Goal: Task Accomplishment & Management: Use online tool/utility

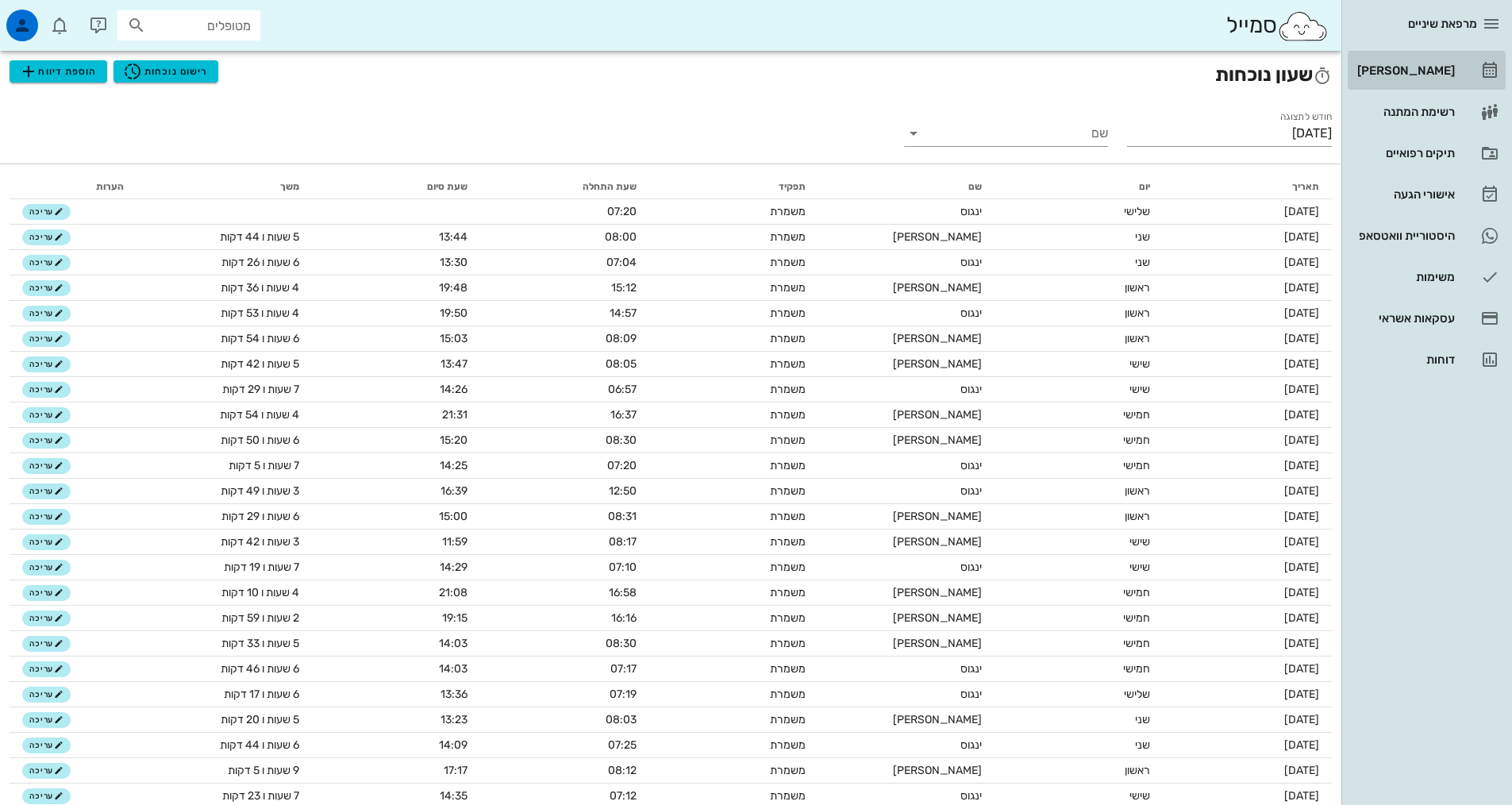
click at [1438, 77] on div "[PERSON_NAME]" at bounding box center [1404, 71] width 101 height 25
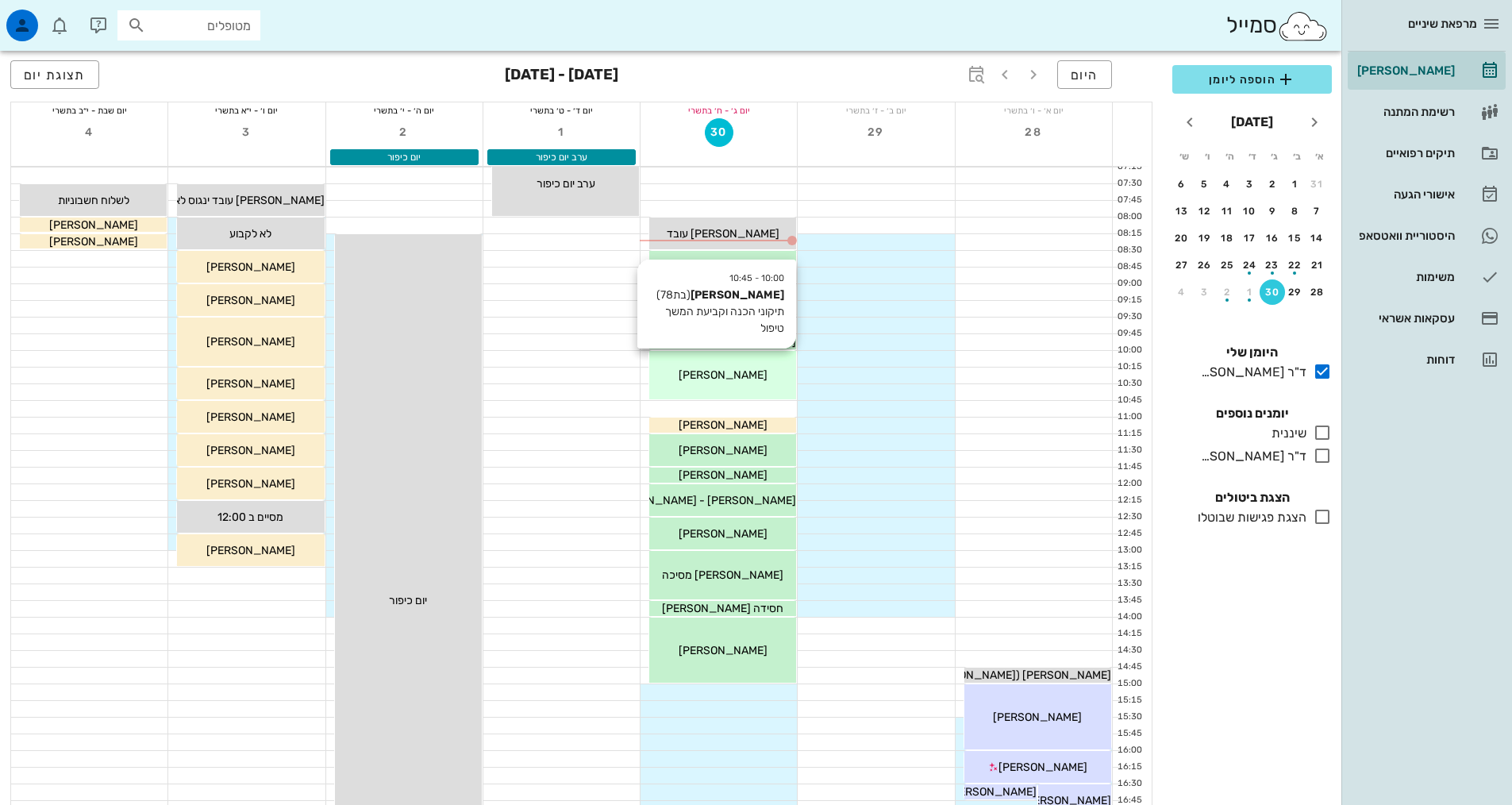
scroll to position [79, 0]
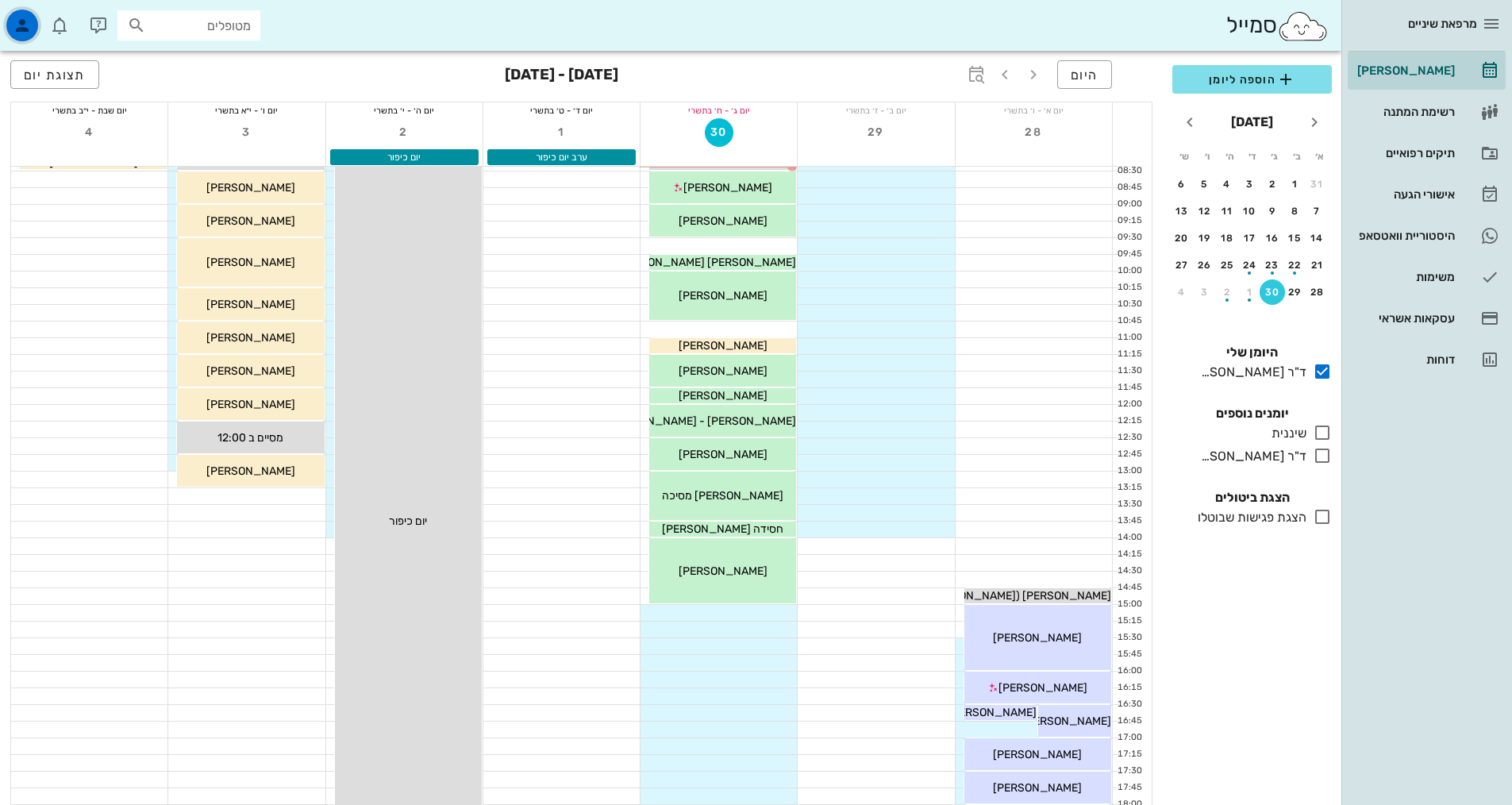
click at [26, 26] on icon "button" at bounding box center [22, 25] width 19 height 19
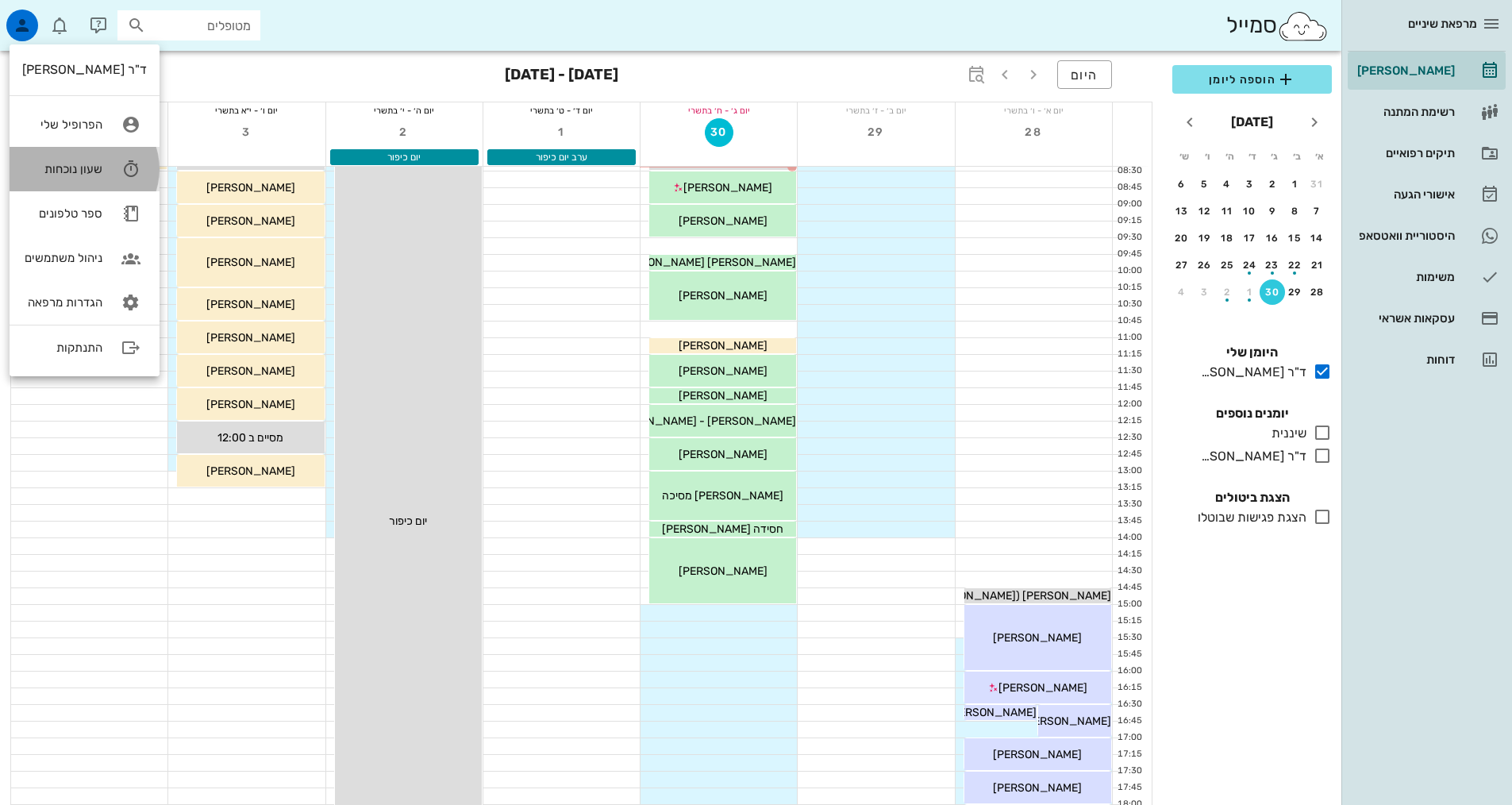
click at [106, 157] on link "שעון נוכחות" at bounding box center [85, 169] width 150 height 45
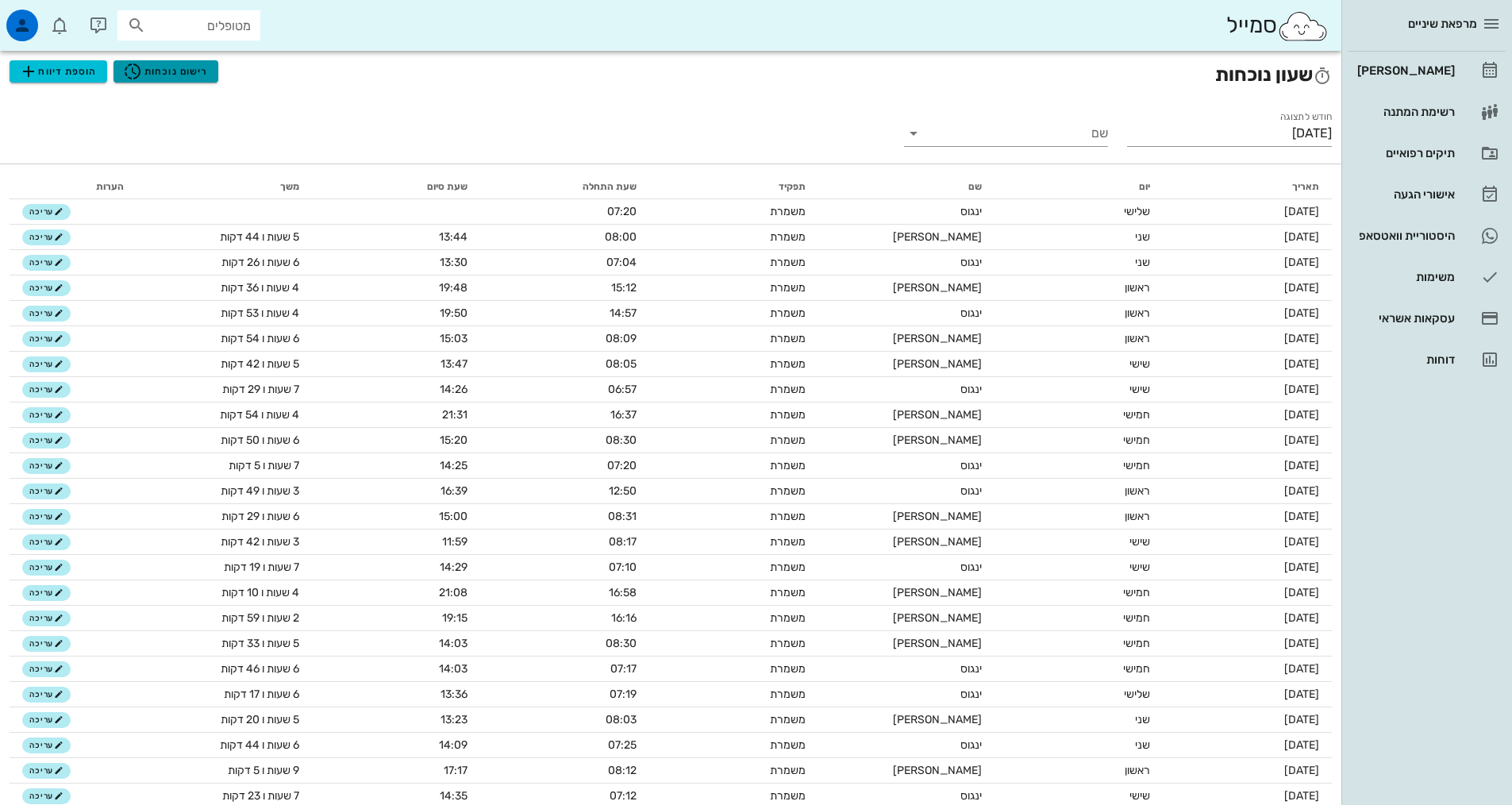
click at [175, 60] on button "רישום נוכחות" at bounding box center [166, 71] width 105 height 22
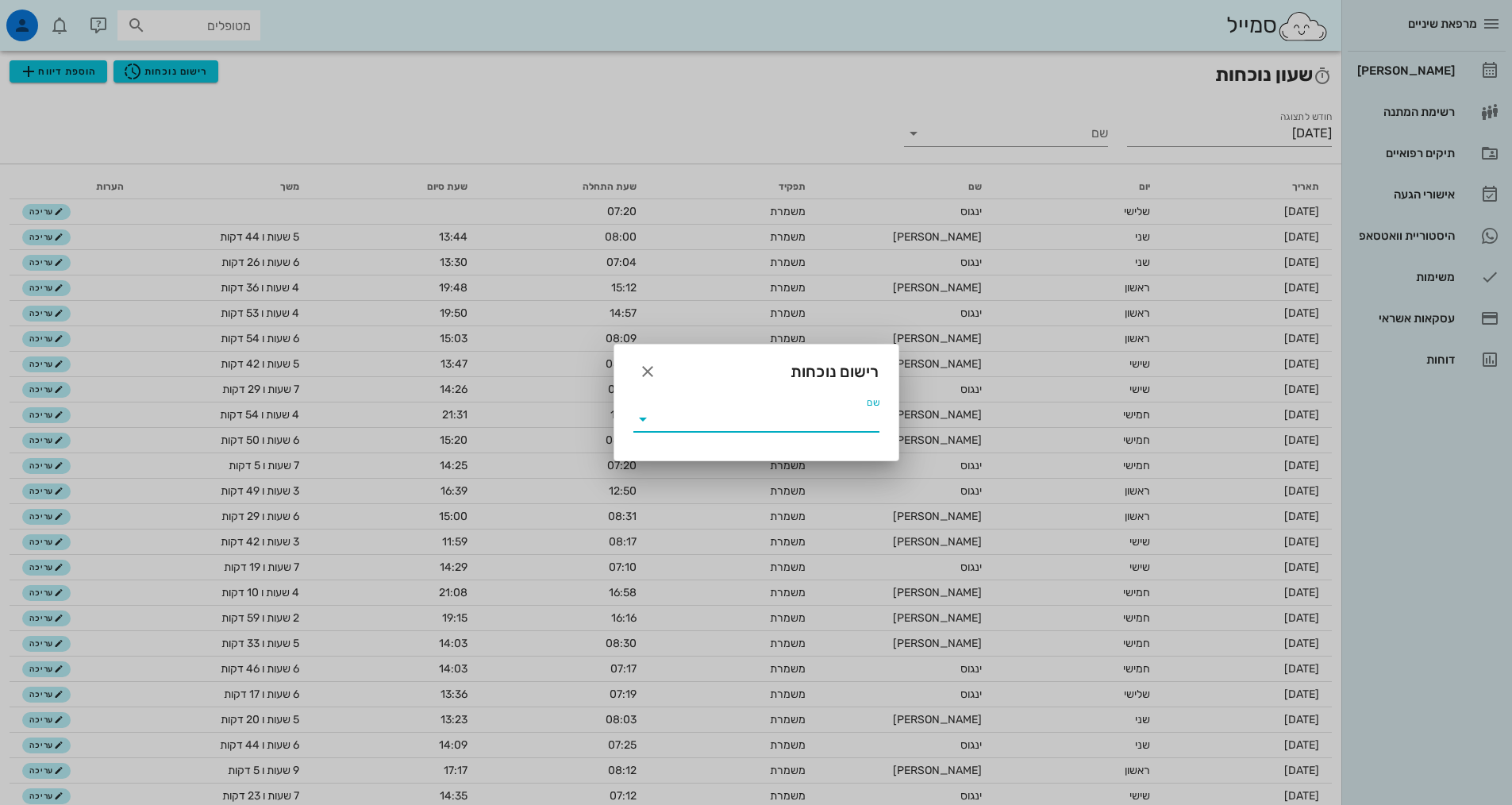
click at [670, 416] on input "שם" at bounding box center [767, 419] width 224 height 25
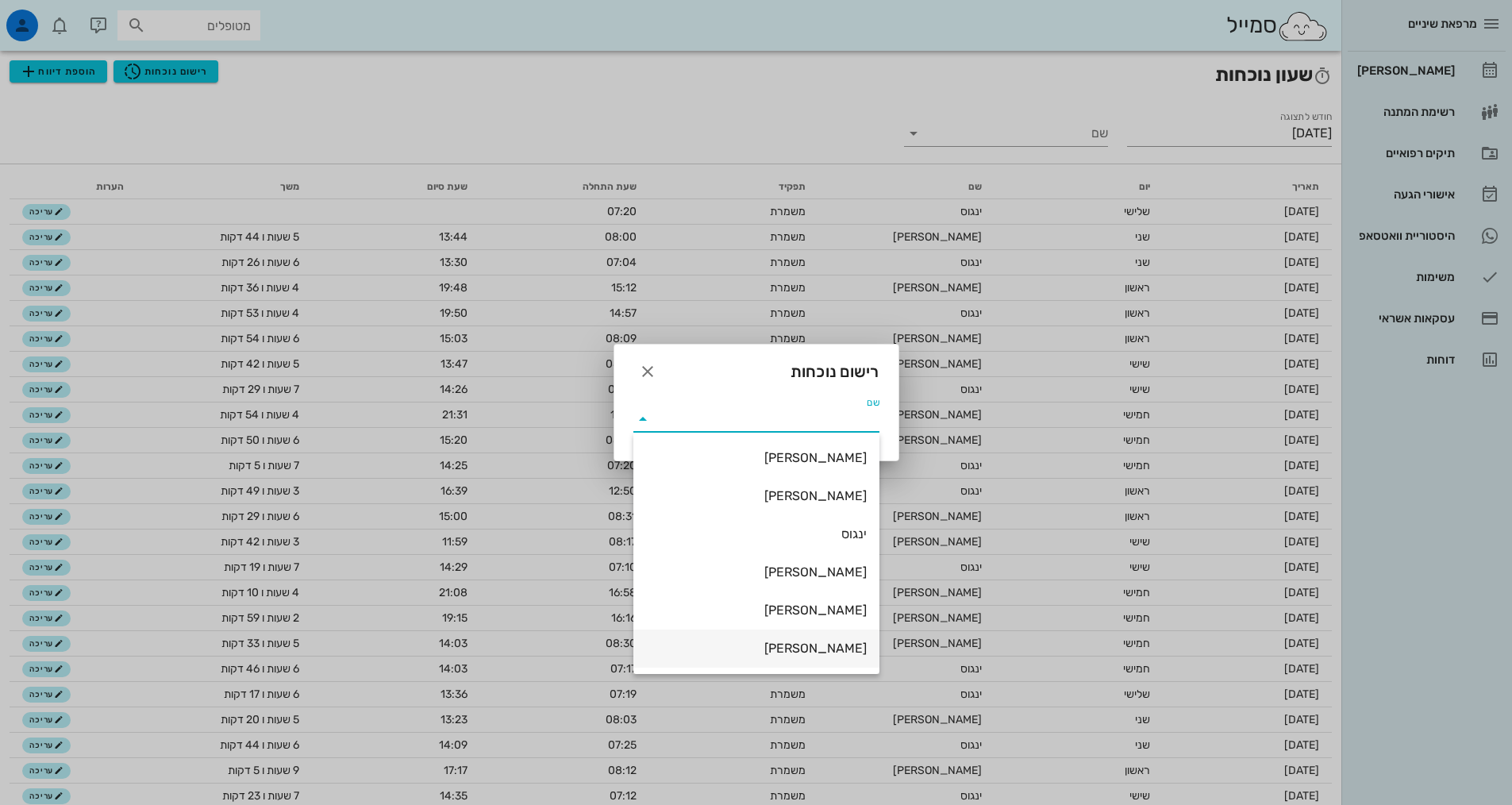
click at [822, 647] on div "[PERSON_NAME]" at bounding box center [756, 649] width 221 height 15
type input "[PERSON_NAME]"
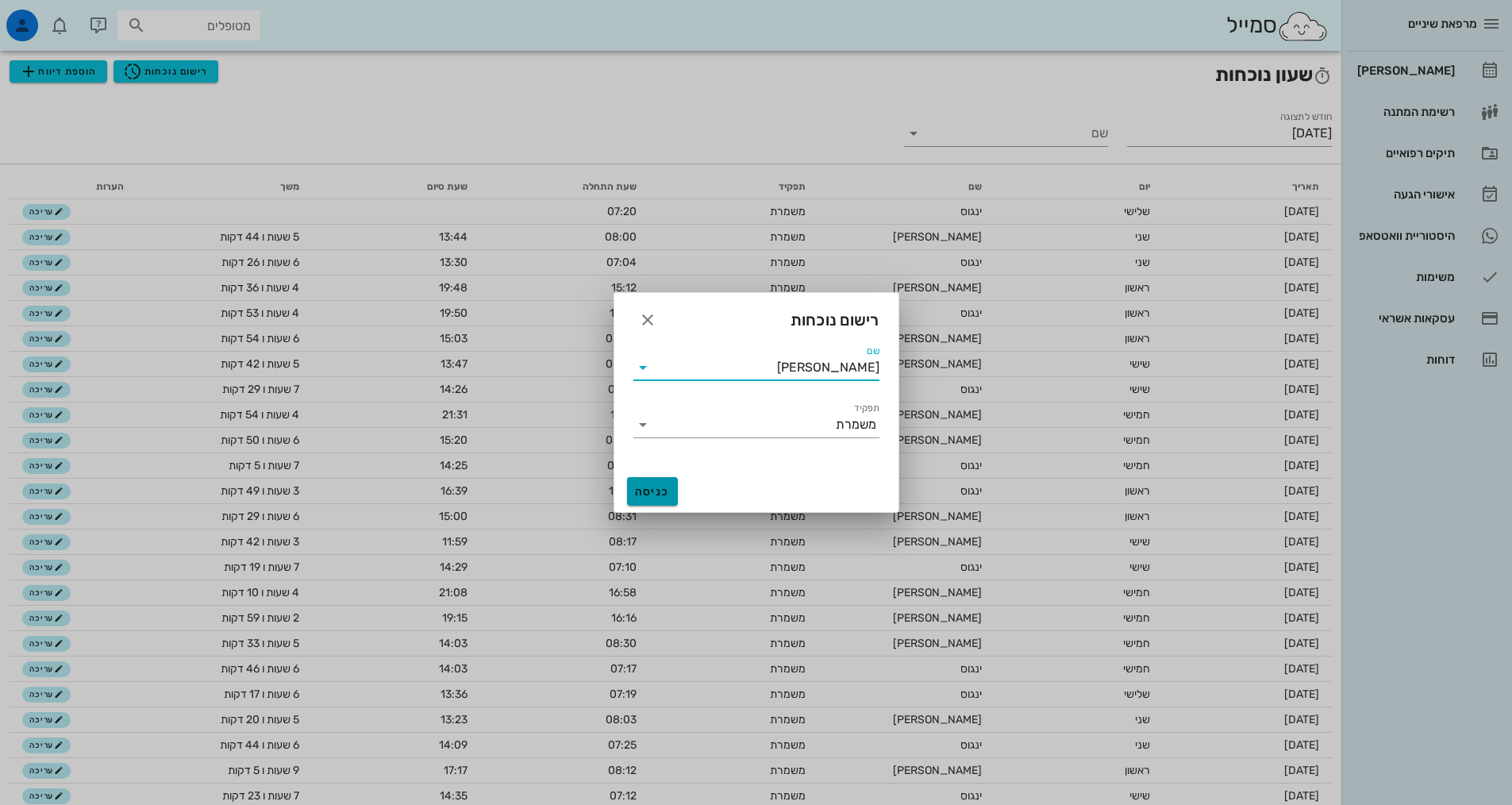
click at [658, 497] on span "כניסה" at bounding box center [652, 492] width 38 height 14
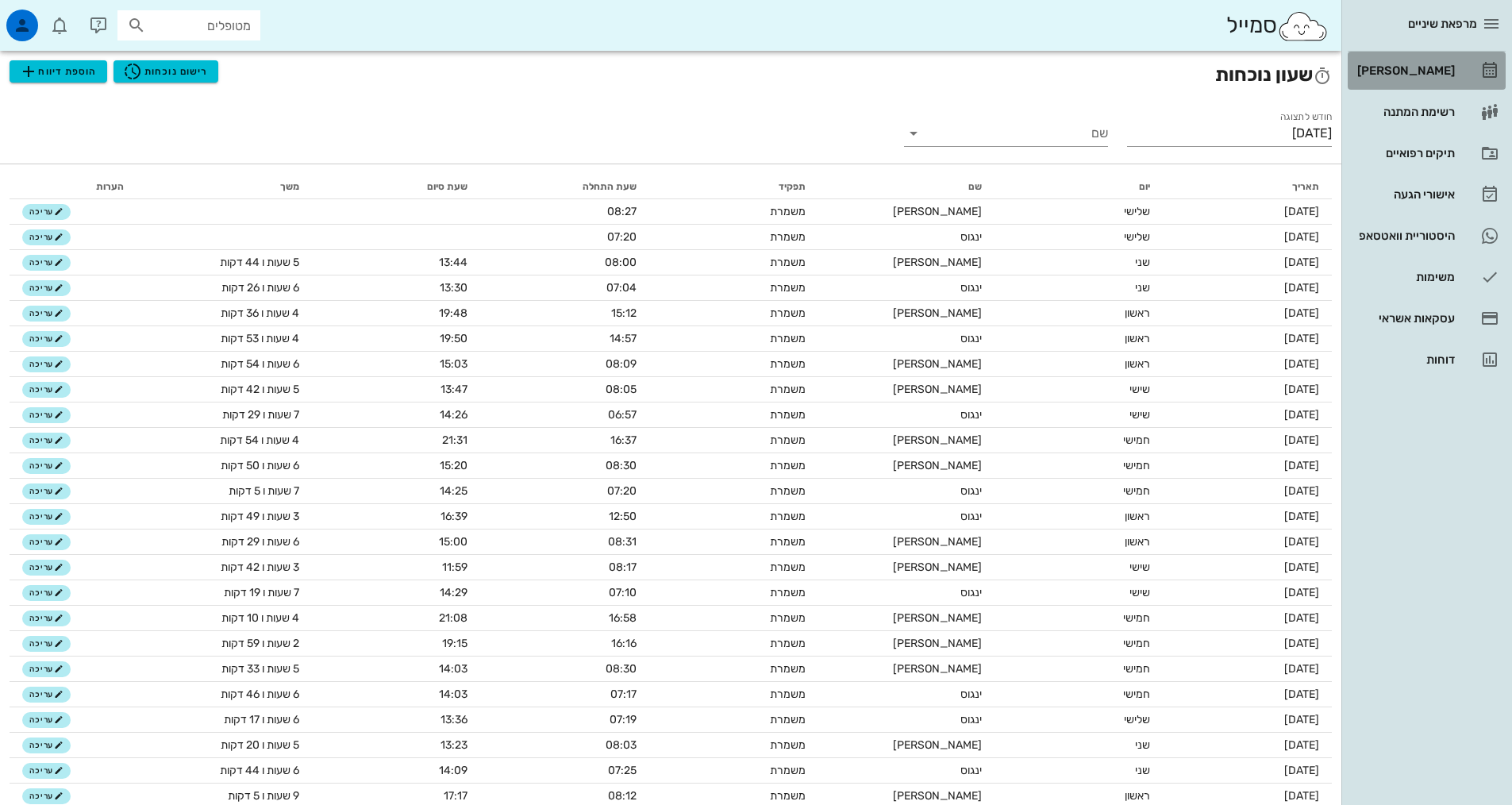
click at [1395, 66] on div "[PERSON_NAME]" at bounding box center [1404, 70] width 101 height 13
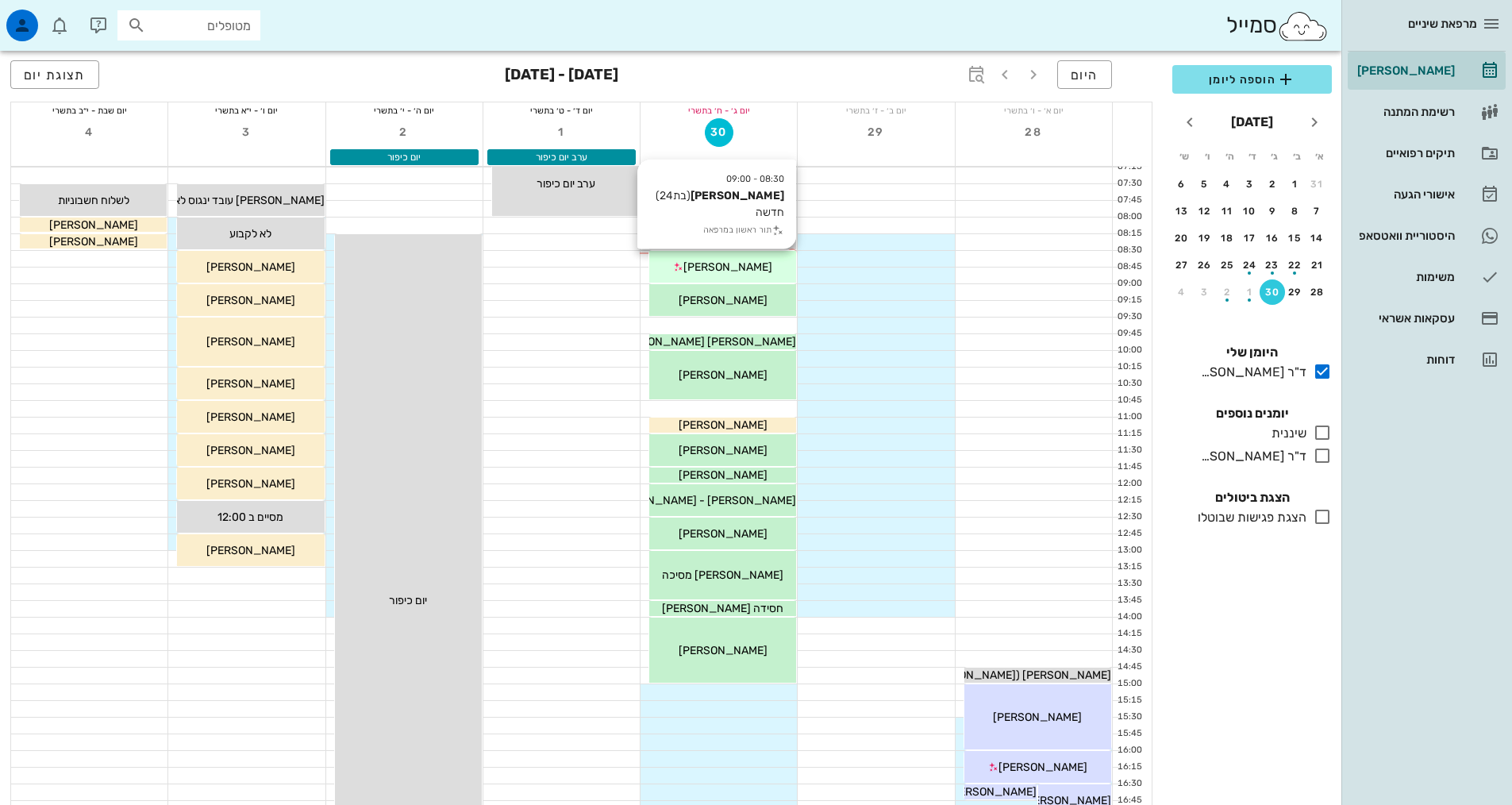
click at [767, 267] on div "[PERSON_NAME]" at bounding box center [723, 267] width 147 height 17
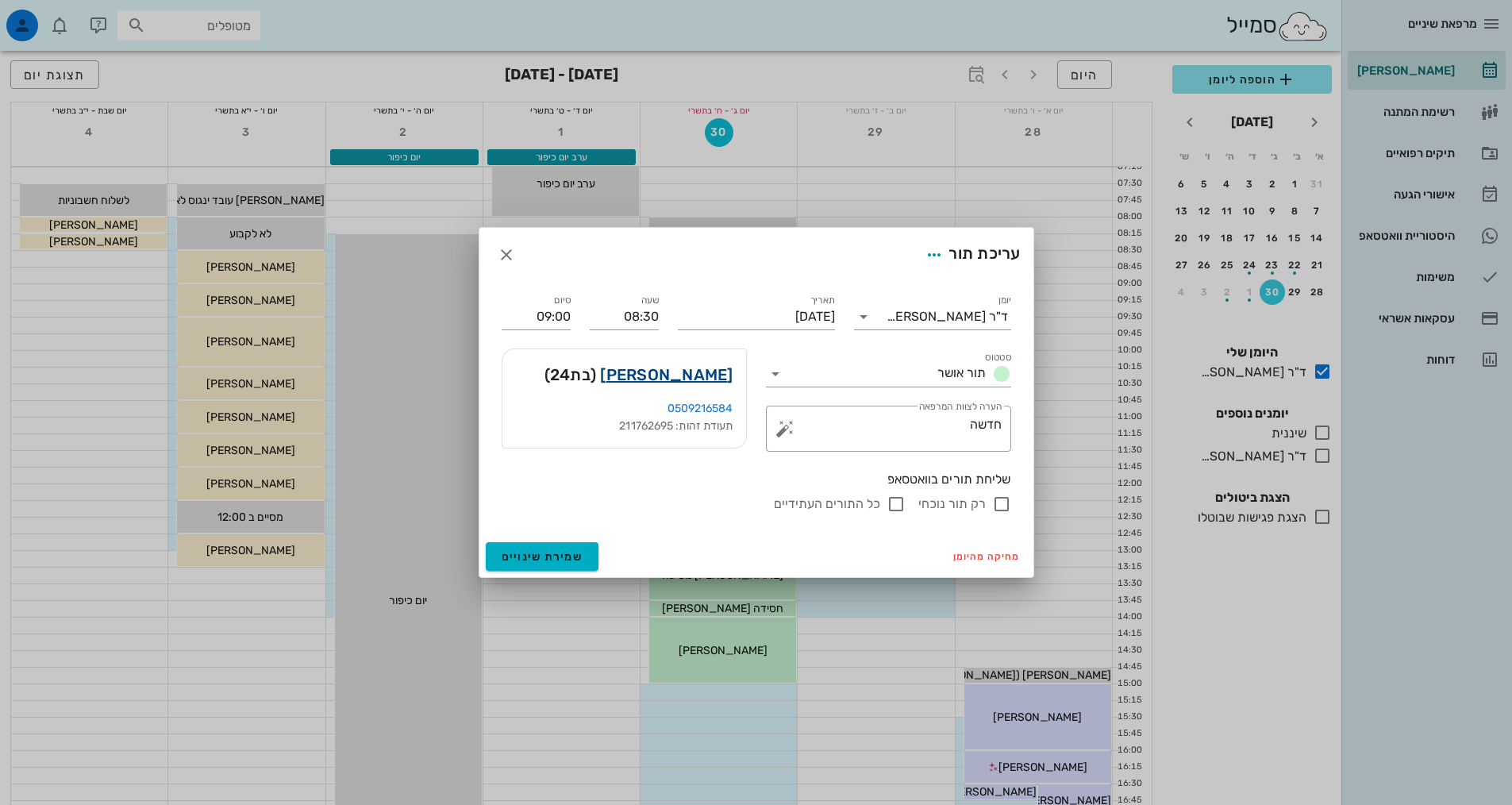
click at [718, 375] on link "[PERSON_NAME]" at bounding box center [666, 375] width 133 height 25
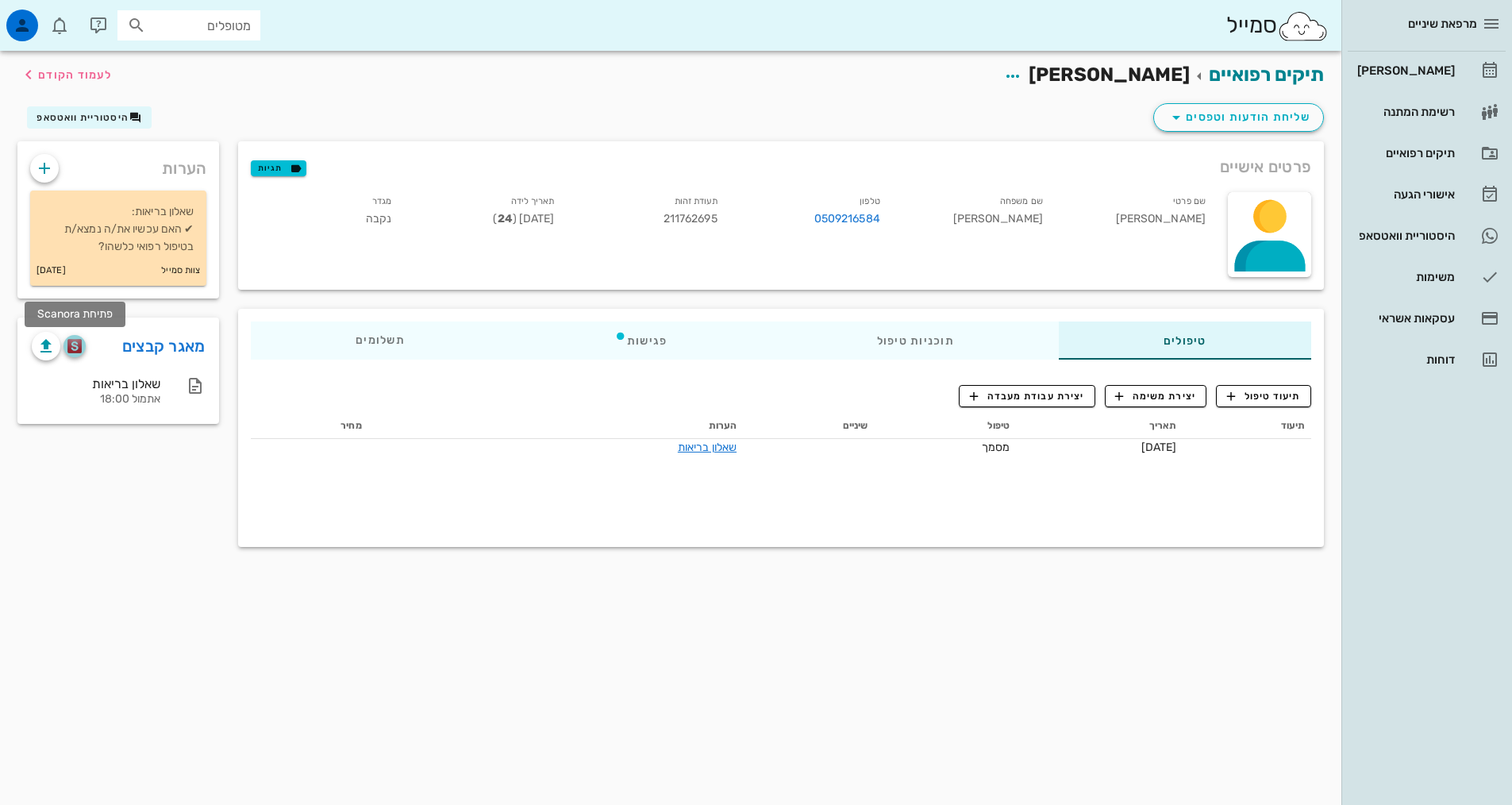
click at [82, 350] on img "button" at bounding box center [75, 346] width 15 height 14
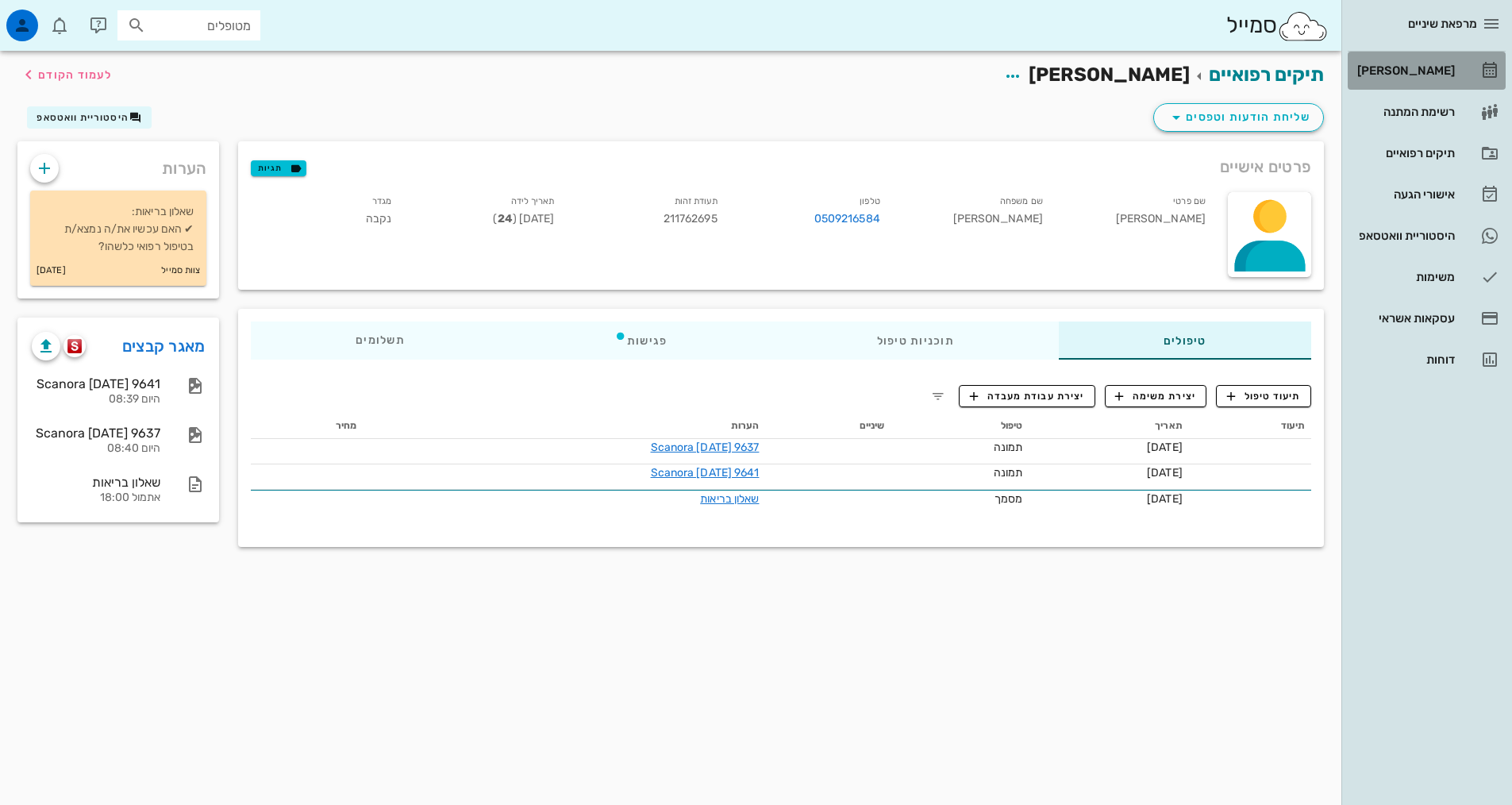
click at [1416, 73] on div "[PERSON_NAME]" at bounding box center [1404, 70] width 101 height 13
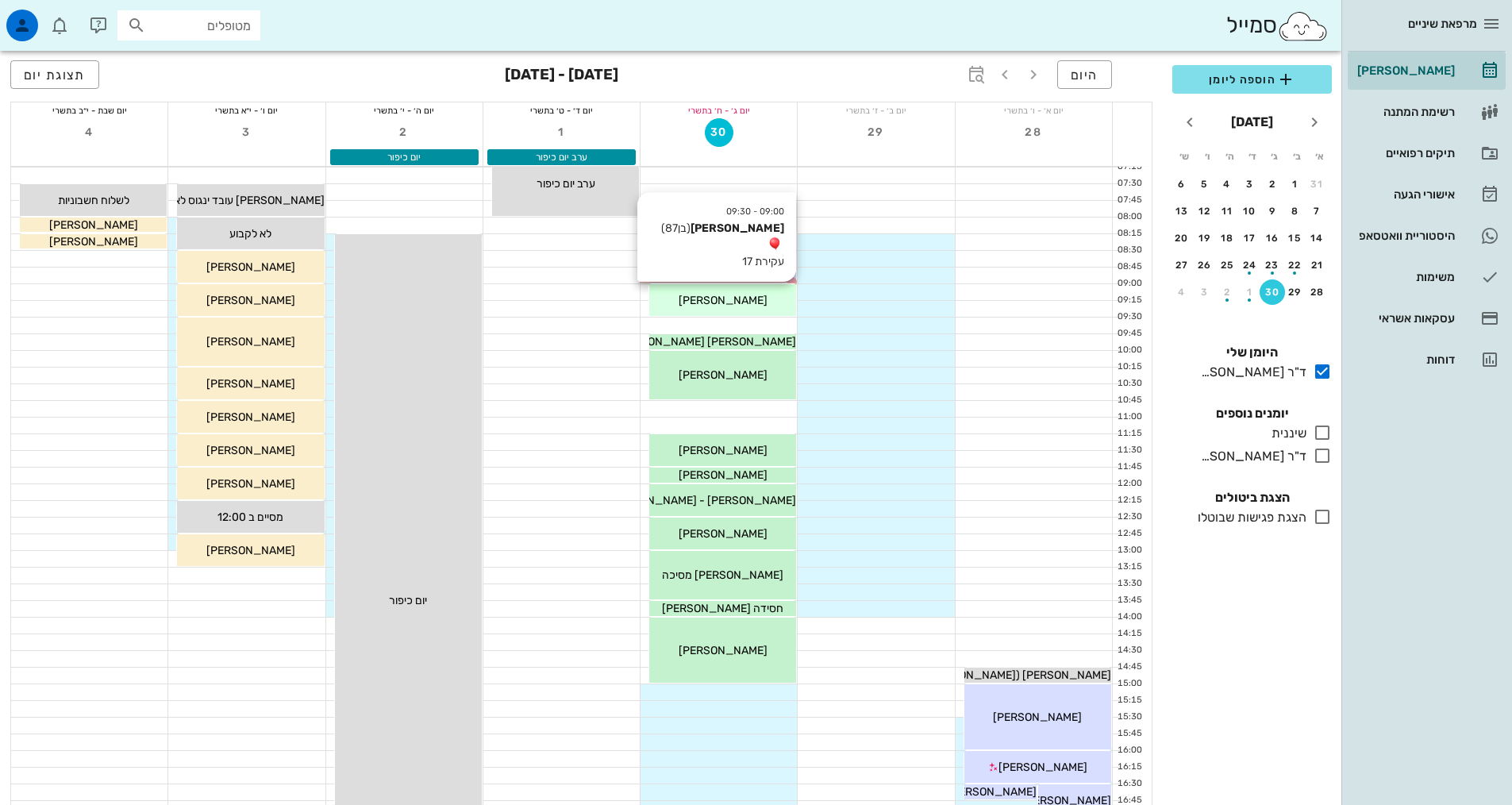
click at [720, 299] on span "[PERSON_NAME]" at bounding box center [723, 301] width 89 height 14
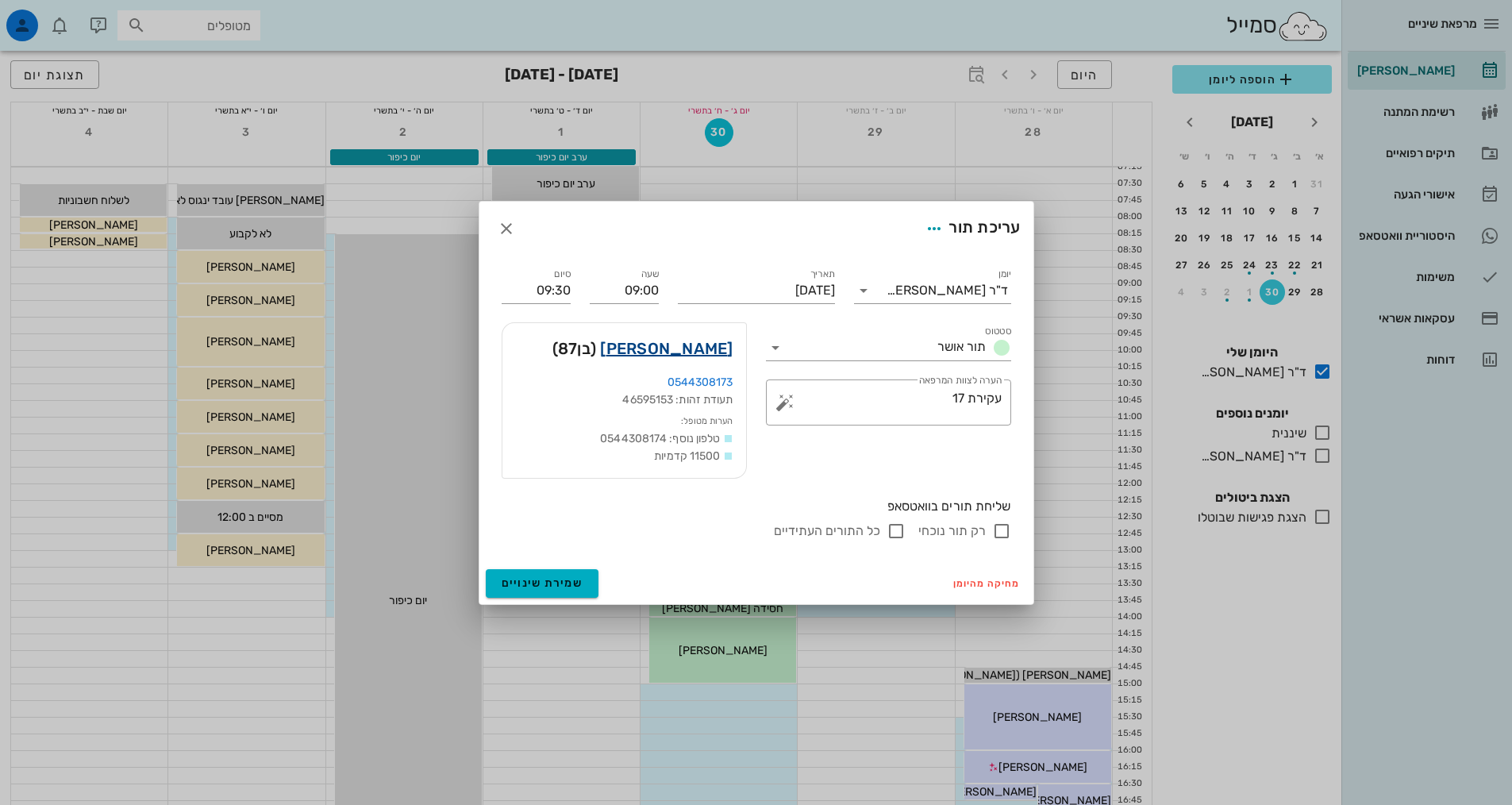
click at [730, 346] on link "[PERSON_NAME]" at bounding box center [666, 348] width 133 height 25
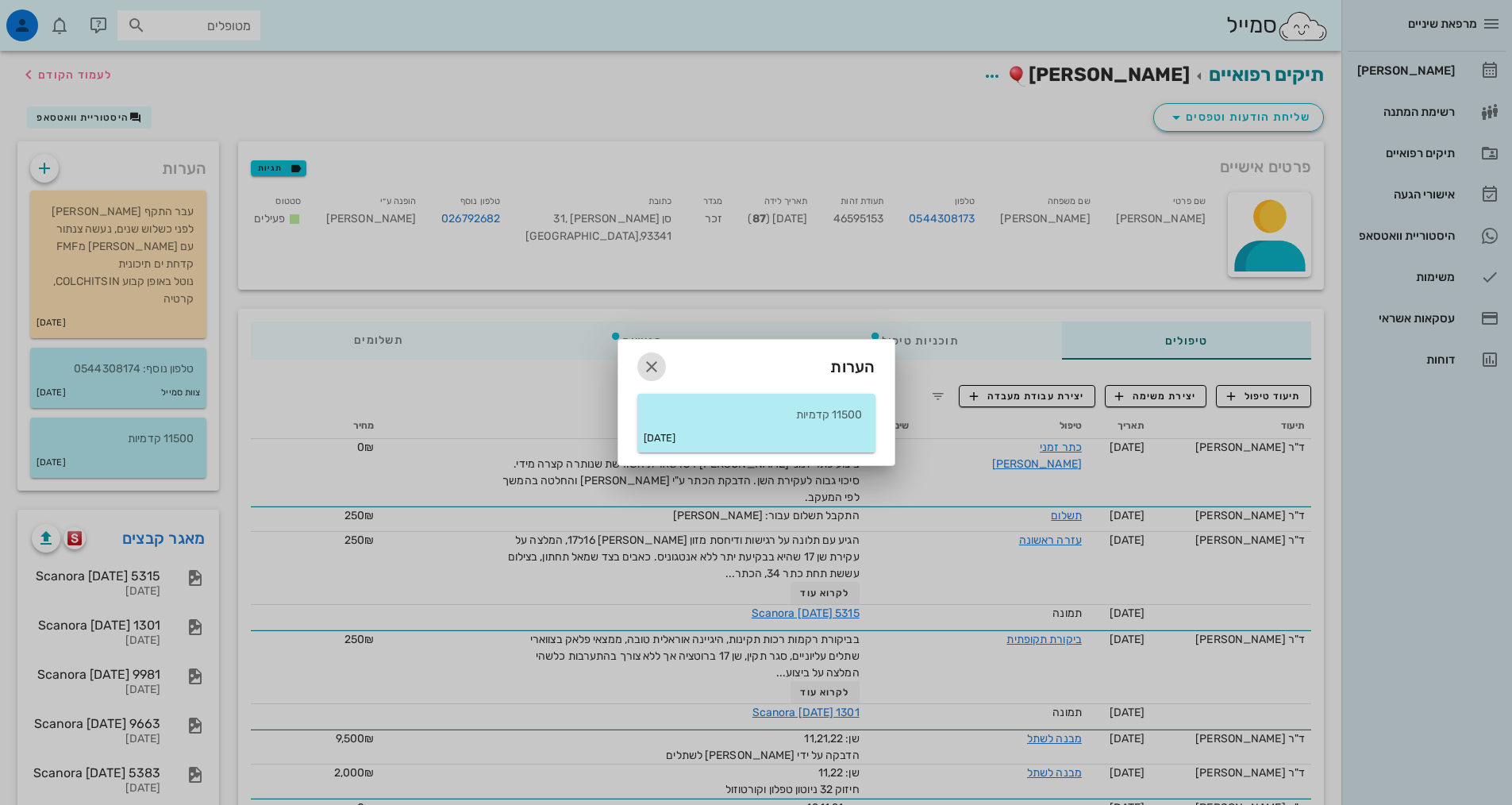
click at [647, 361] on icon "button" at bounding box center [652, 367] width 19 height 19
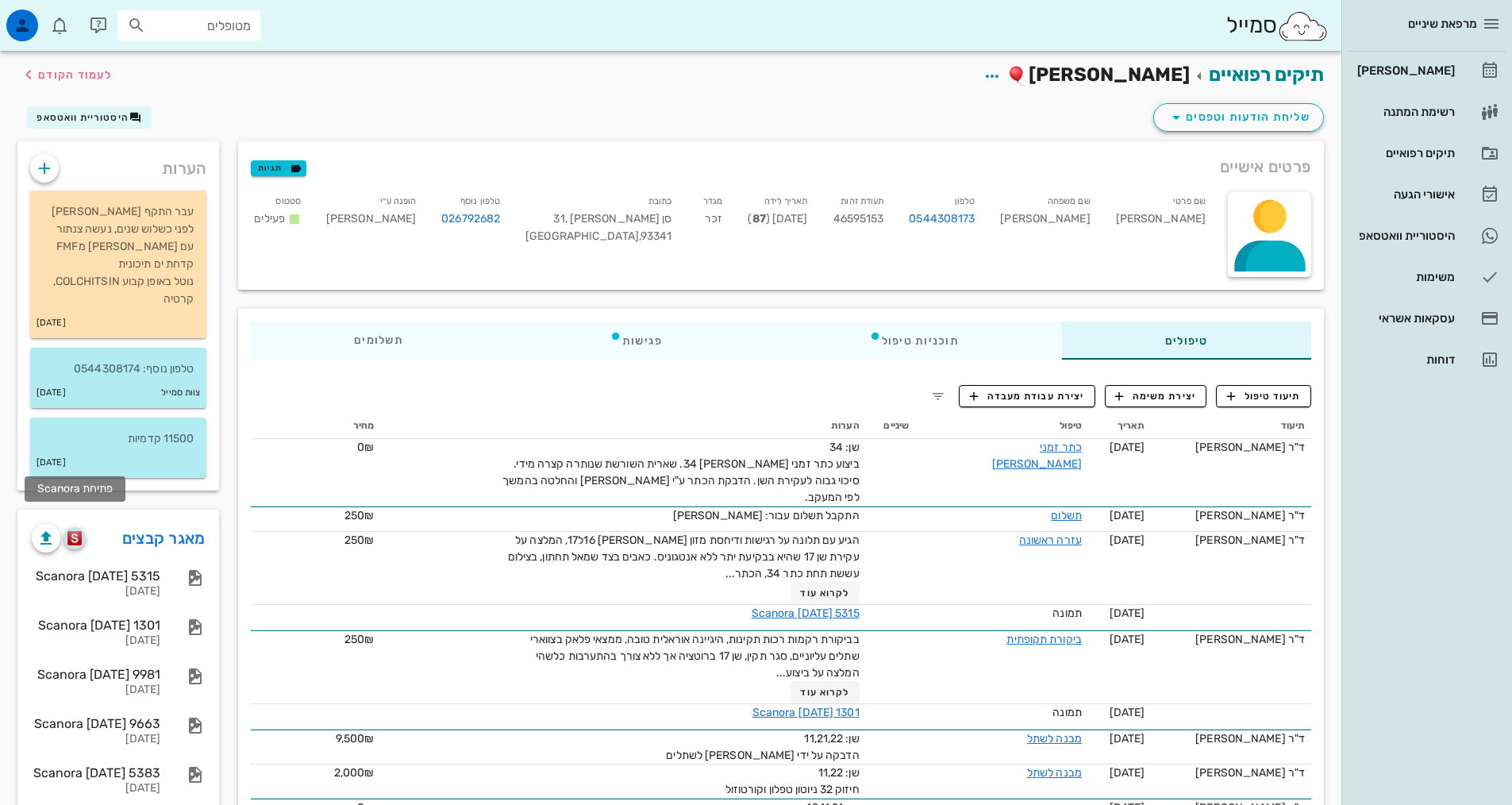
click at [76, 531] on img "button" at bounding box center [75, 538] width 15 height 14
